Goal: Information Seeking & Learning: Find specific fact

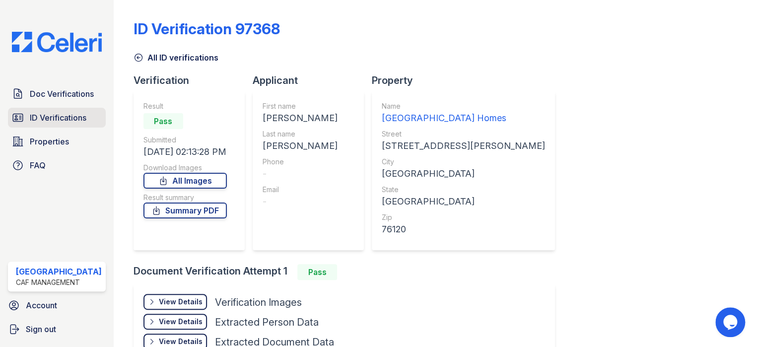
click at [59, 119] on span "ID Verifications" at bounding box center [58, 118] width 57 height 12
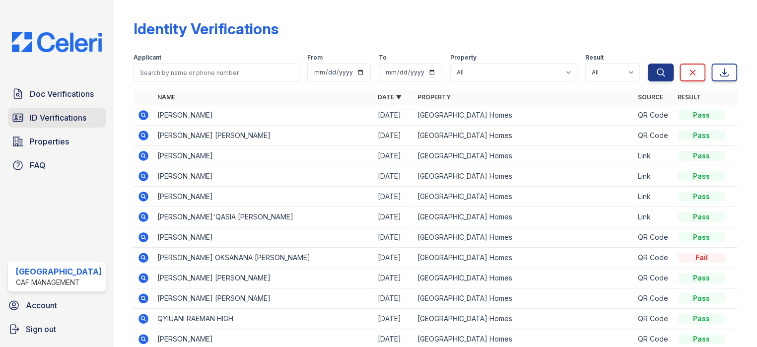
click at [64, 117] on span "ID Verifications" at bounding box center [58, 118] width 57 height 12
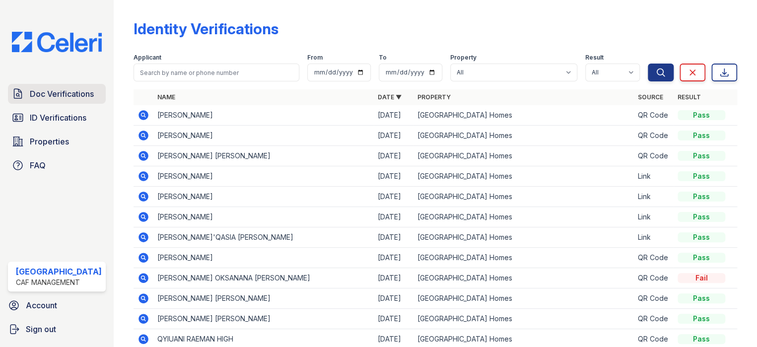
click at [64, 92] on span "Doc Verifications" at bounding box center [62, 94] width 64 height 12
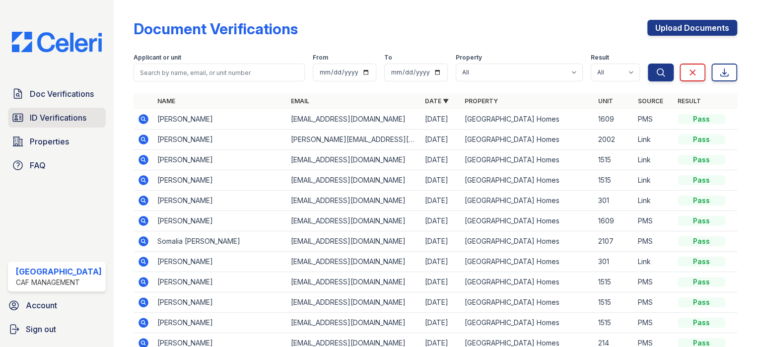
click at [57, 123] on link "ID Verifications" at bounding box center [57, 118] width 98 height 20
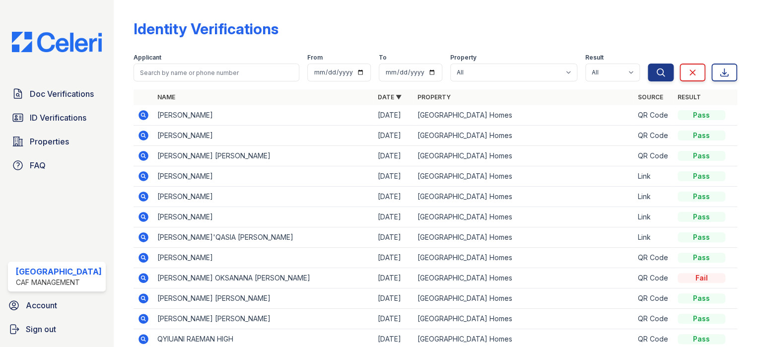
click at [139, 116] on icon at bounding box center [143, 115] width 12 height 12
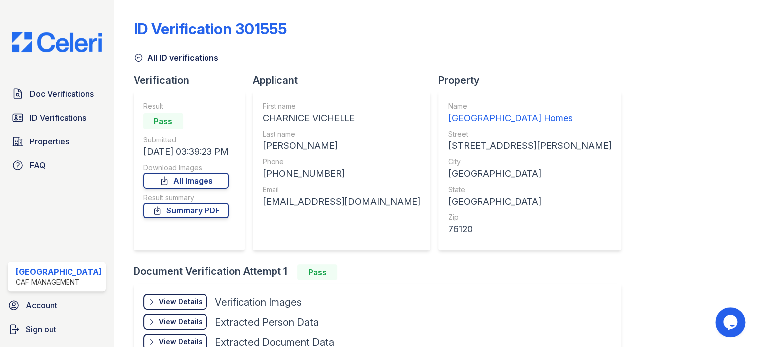
drag, startPoint x: 259, startPoint y: 117, endPoint x: 334, endPoint y: 122, distance: 75.6
click at [356, 123] on div "First name [PERSON_NAME] Last name [PERSON_NAME] Phone [PHONE_NUMBER] Email [EM…" at bounding box center [342, 170] width 178 height 159
copy div "CHARNICE VICHELLE"
drag, startPoint x: 258, startPoint y: 143, endPoint x: 305, endPoint y: 147, distance: 47.8
click at [307, 147] on div "First name [PERSON_NAME] Last name [PERSON_NAME] Phone [PHONE_NUMBER] Email [EM…" at bounding box center [342, 170] width 178 height 159
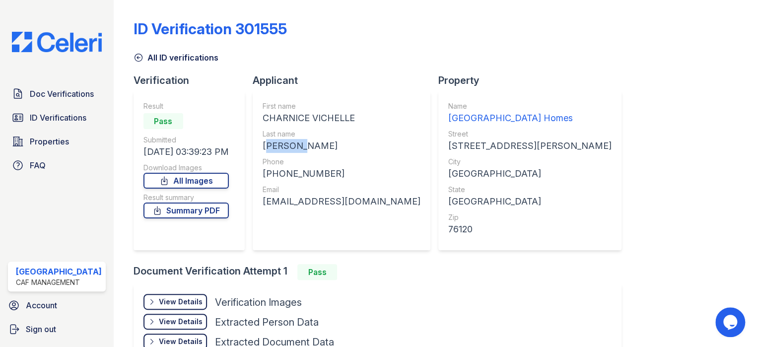
copy div "[PERSON_NAME]"
drag, startPoint x: 282, startPoint y: 172, endPoint x: 311, endPoint y: 174, distance: 28.8
click at [332, 176] on div "First name [PERSON_NAME] Last name [PERSON_NAME] Phone [PHONE_NUMBER] Email [EM…" at bounding box center [342, 170] width 178 height 159
copy div "[PHONE_NUMBER]"
drag, startPoint x: 258, startPoint y: 200, endPoint x: 349, endPoint y: 205, distance: 91.5
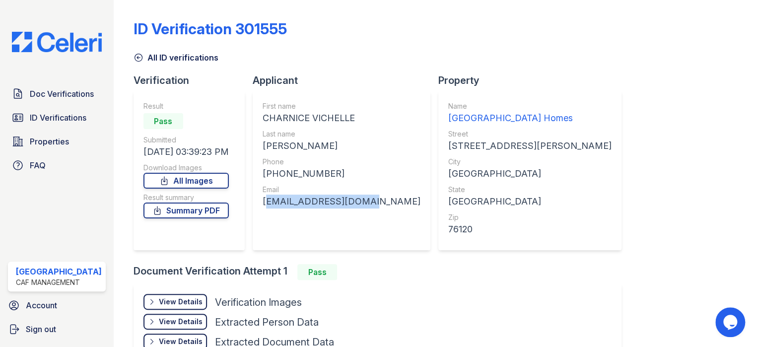
click at [379, 211] on div "Applicant First name [PERSON_NAME] Last name [PERSON_NAME] Phone [PHONE_NUMBER]…" at bounding box center [346, 168] width 186 height 191
copy div "[EMAIL_ADDRESS][DOMAIN_NAME]"
